Goal: Information Seeking & Learning: Learn about a topic

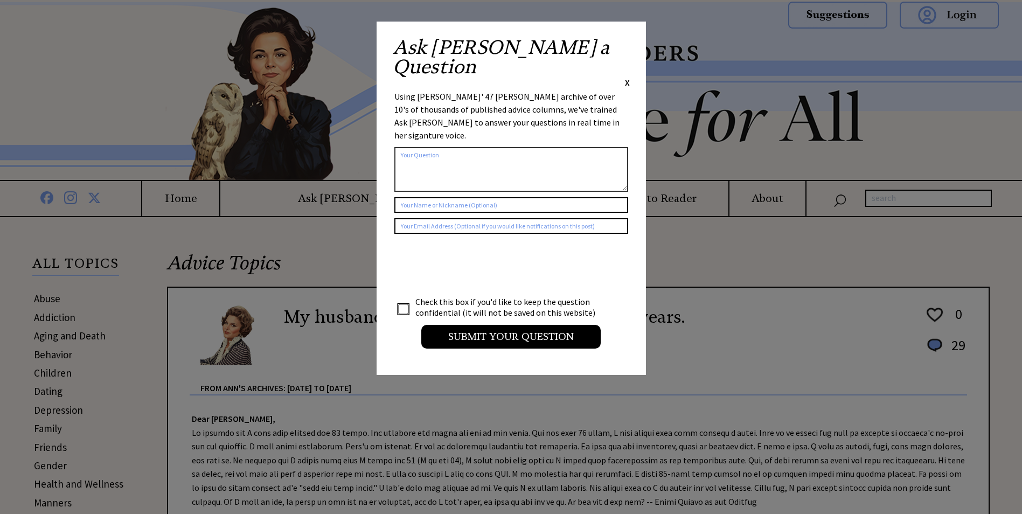
click at [625, 77] on span "X" at bounding box center [627, 82] width 5 height 11
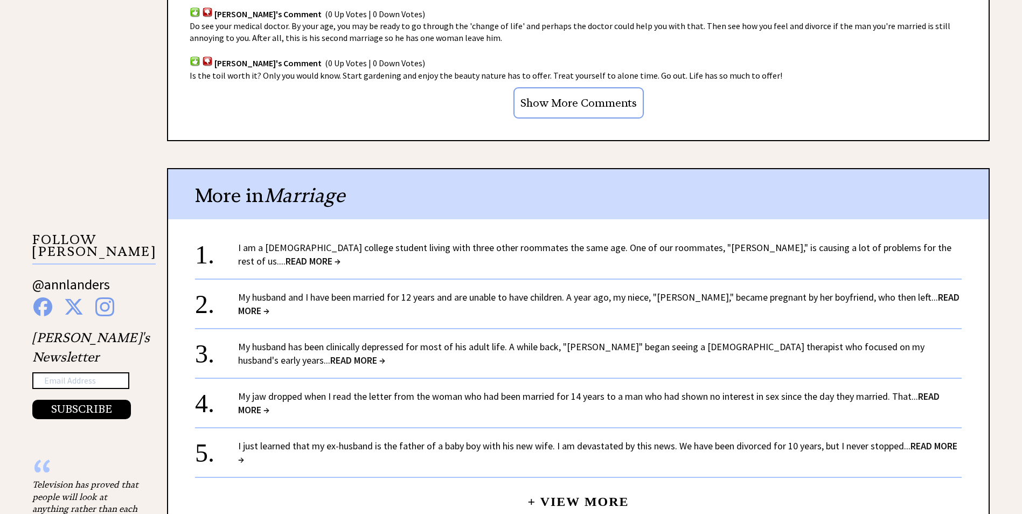
scroll to position [916, 0]
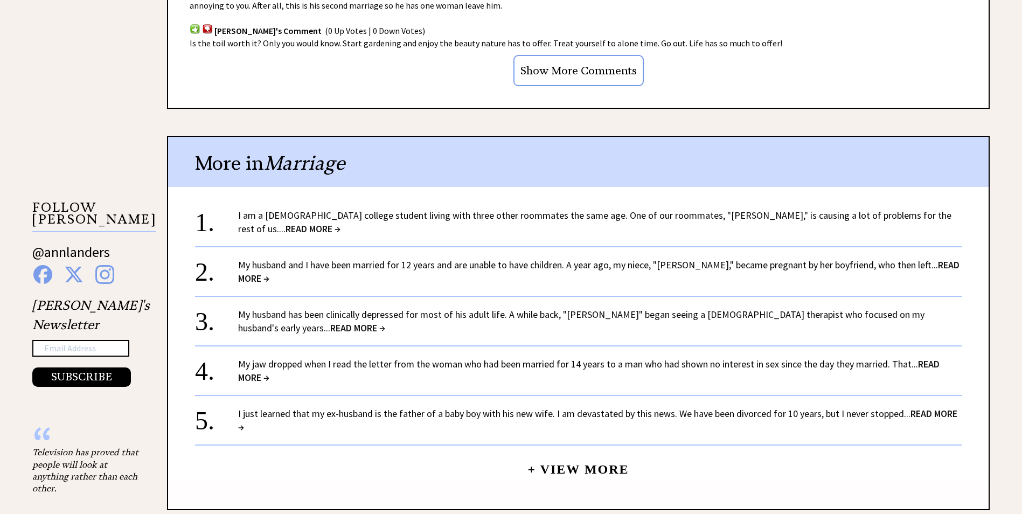
click at [935, 259] on span "READ MORE →" at bounding box center [598, 272] width 721 height 26
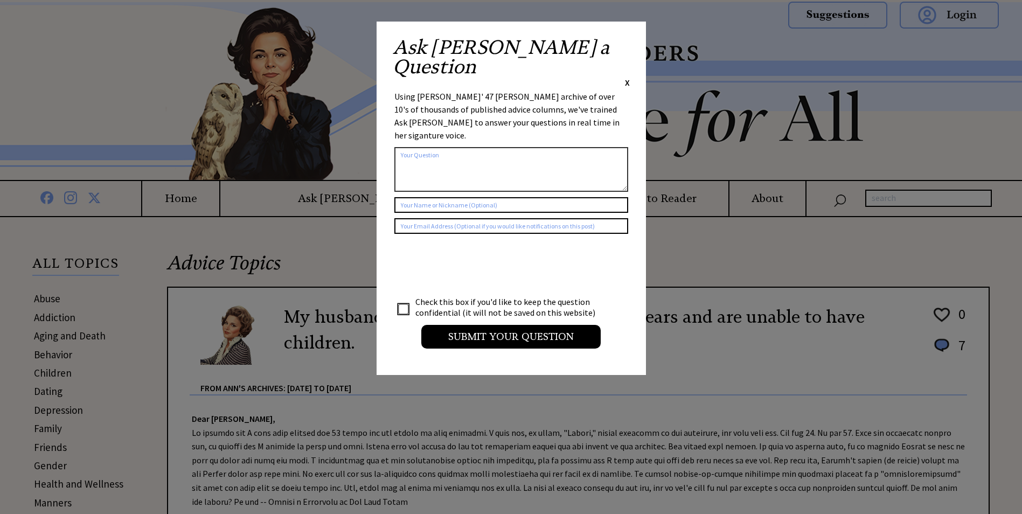
click at [627, 77] on span "X" at bounding box center [627, 82] width 5 height 11
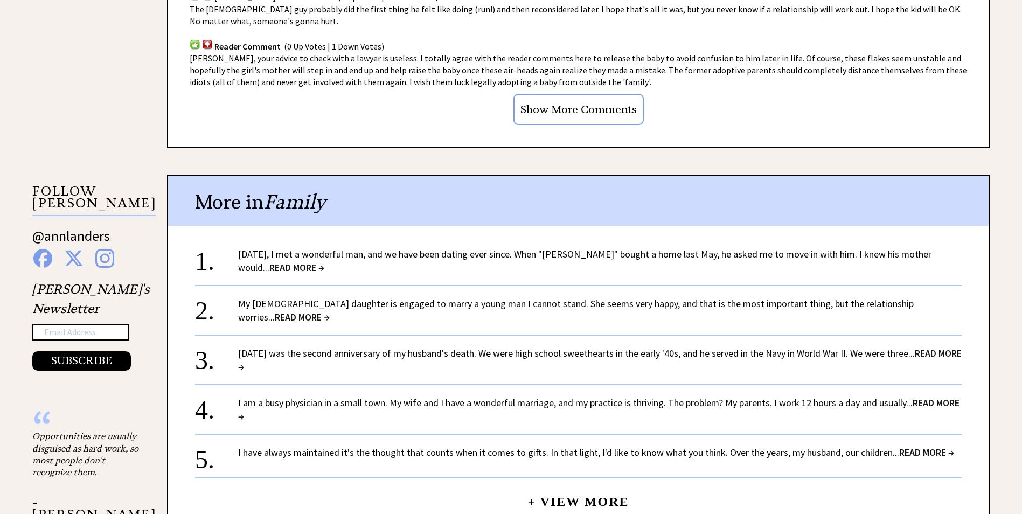
scroll to position [970, 0]
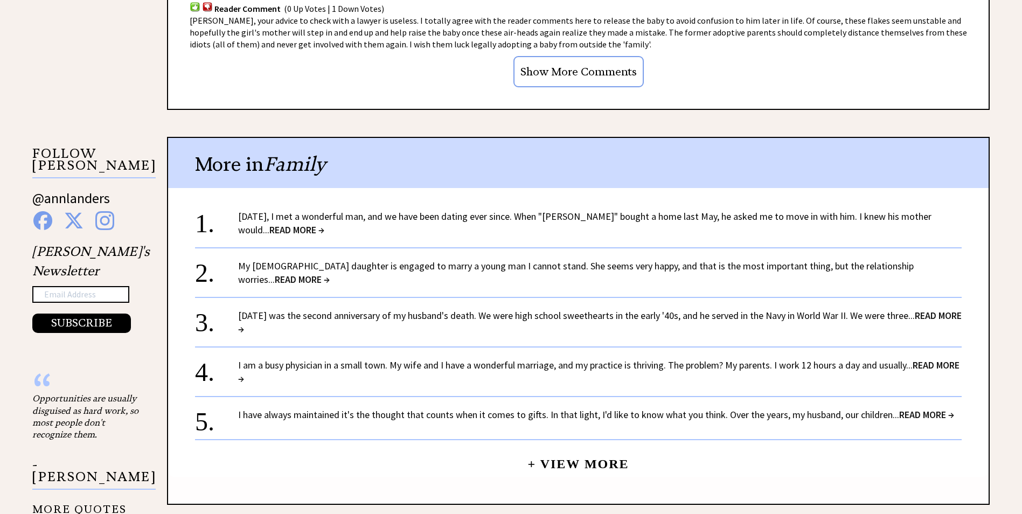
click at [324, 224] on span "READ MORE →" at bounding box center [296, 230] width 55 height 12
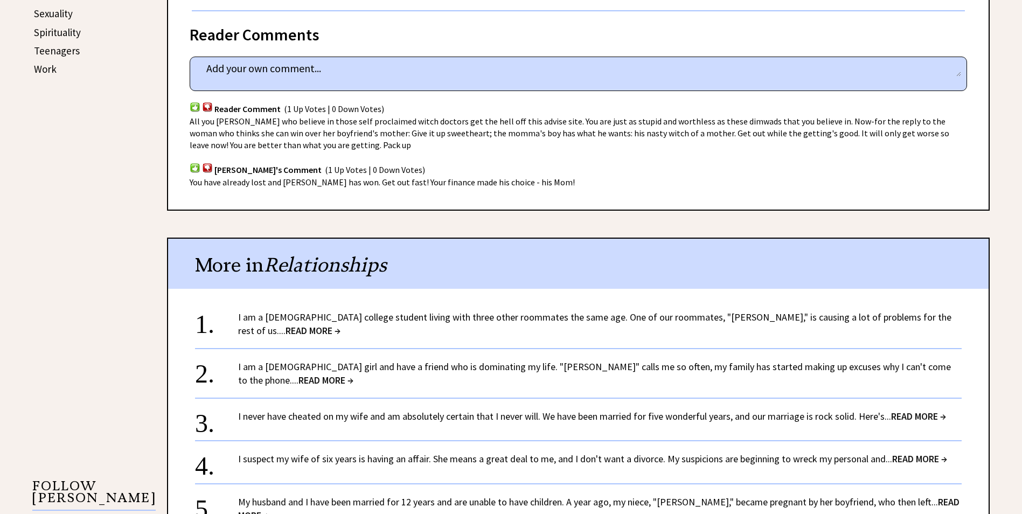
scroll to position [647, 0]
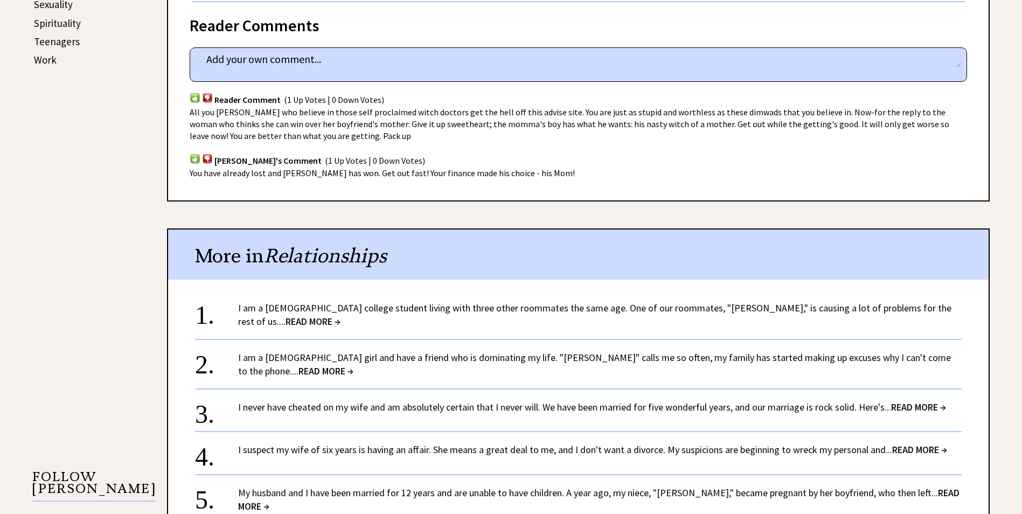
click at [923, 401] on span "READ MORE →" at bounding box center [918, 407] width 55 height 12
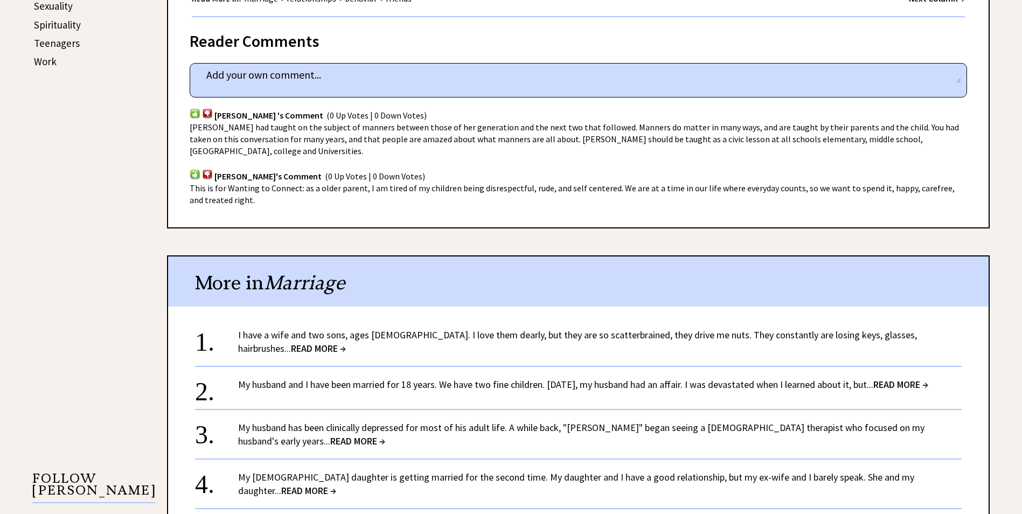
scroll to position [647, 0]
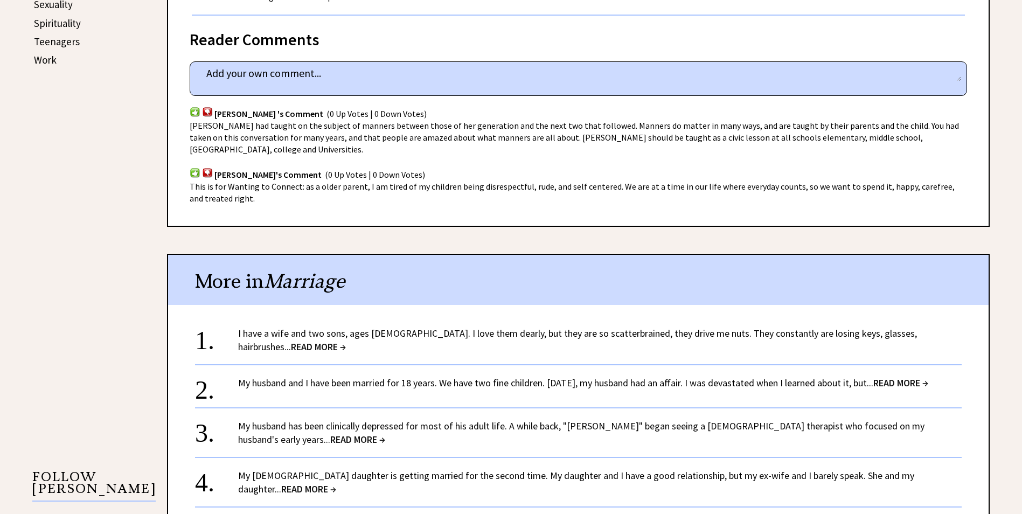
click at [922, 386] on span "READ MORE →" at bounding box center [900, 383] width 55 height 12
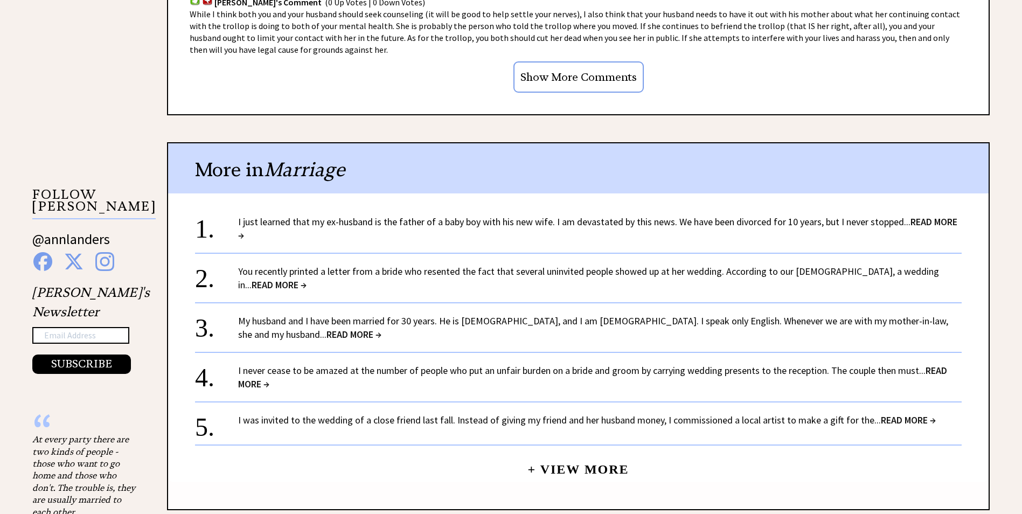
scroll to position [970, 0]
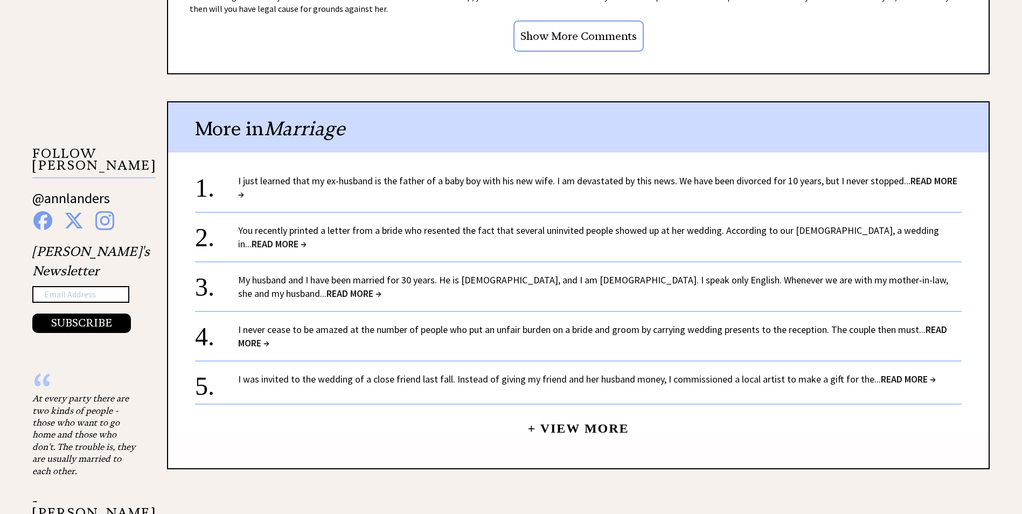
click at [939, 323] on span "READ MORE →" at bounding box center [592, 336] width 709 height 26
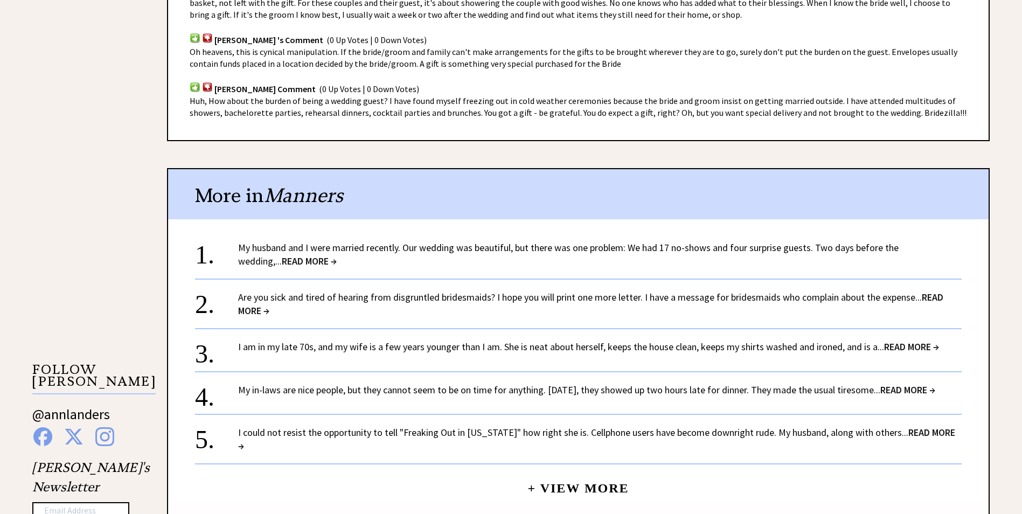
scroll to position [754, 0]
click at [921, 383] on span "READ MORE →" at bounding box center [907, 389] width 55 height 12
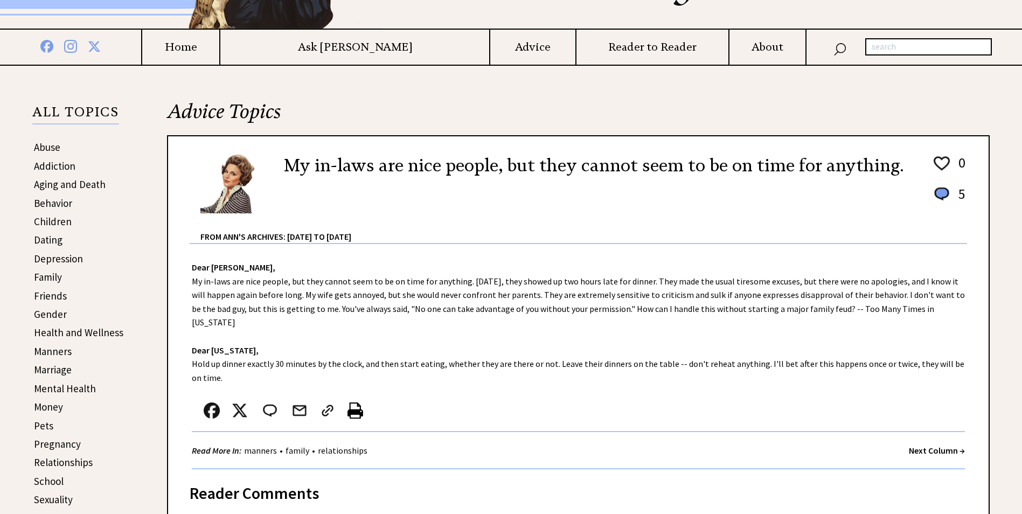
scroll to position [162, 0]
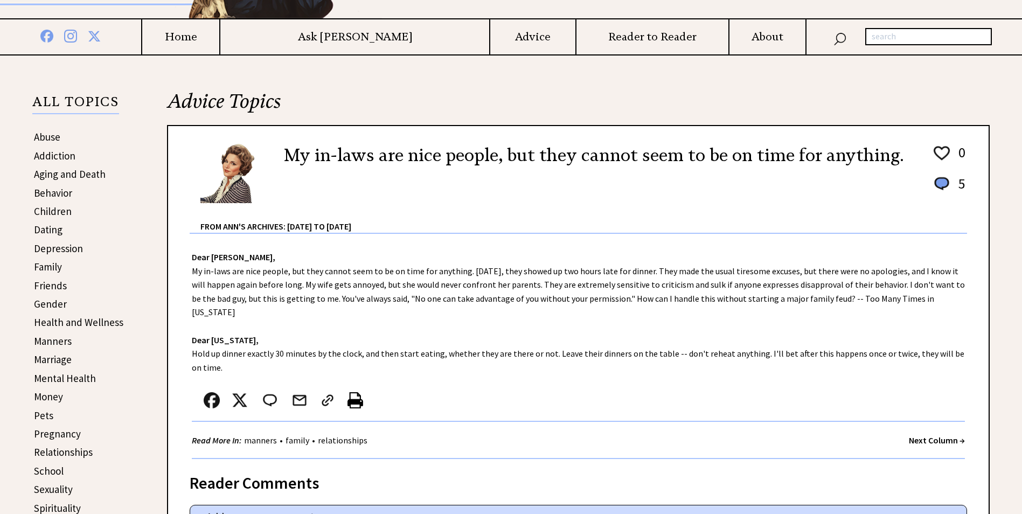
click at [351, 30] on h4 "Ask [PERSON_NAME]" at bounding box center [354, 36] width 269 height 13
